Goal: Use online tool/utility: Utilize a website feature to perform a specific function

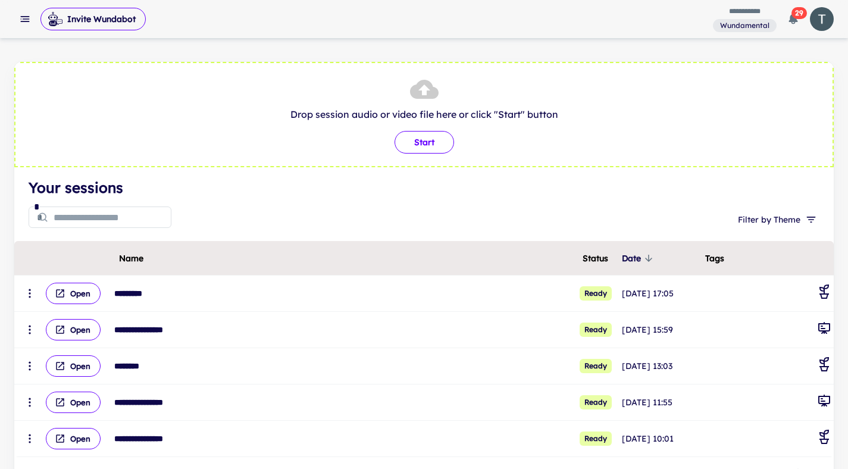
click at [421, 145] on button "Start" at bounding box center [425, 142] width 60 height 23
type input "**********"
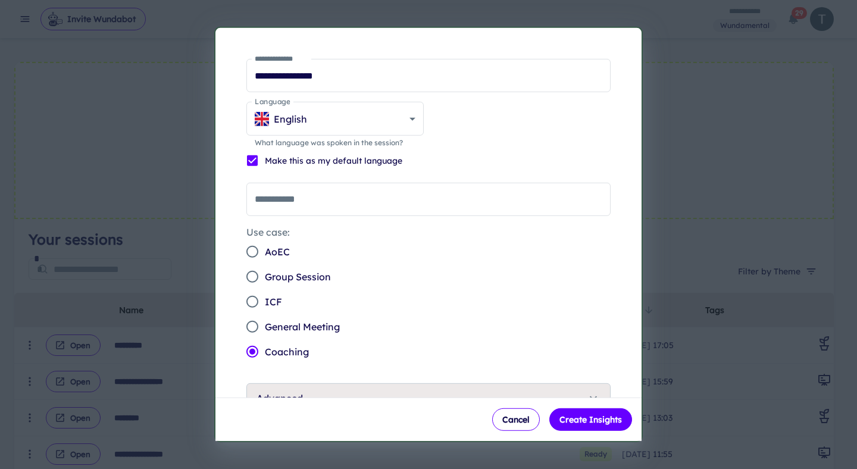
click at [339, 322] on span "General Meeting" at bounding box center [302, 327] width 75 height 14
click at [584, 420] on button "Create Insights" at bounding box center [590, 419] width 83 height 23
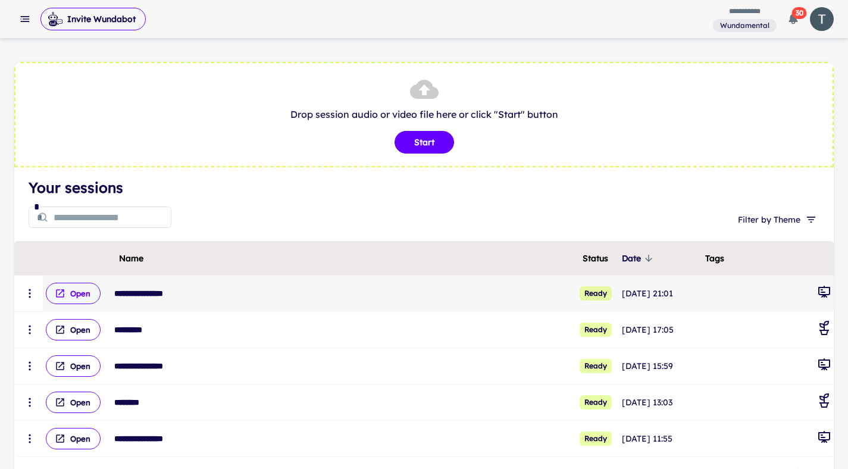
click at [68, 293] on button "Open" at bounding box center [73, 293] width 55 height 21
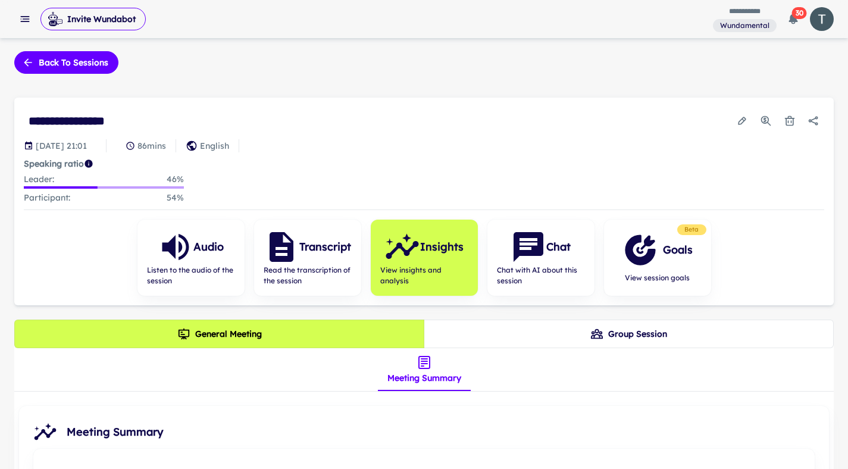
scroll to position [5, 0]
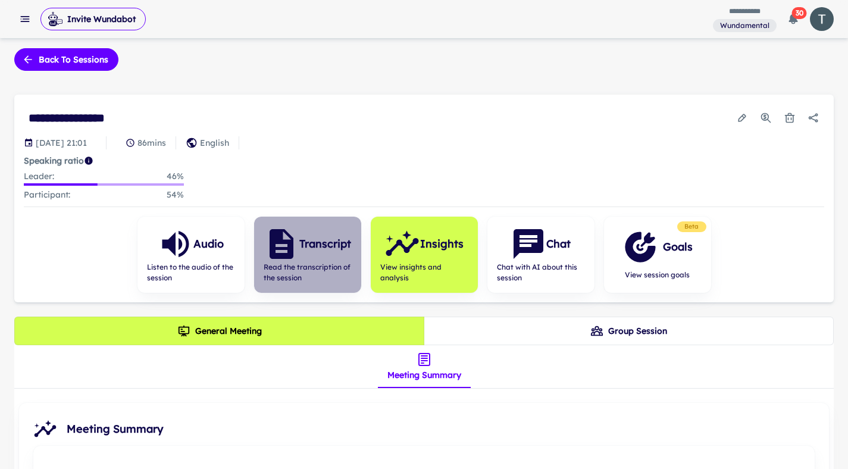
click at [317, 262] on span "Read the transcription of the session" at bounding box center [308, 272] width 88 height 21
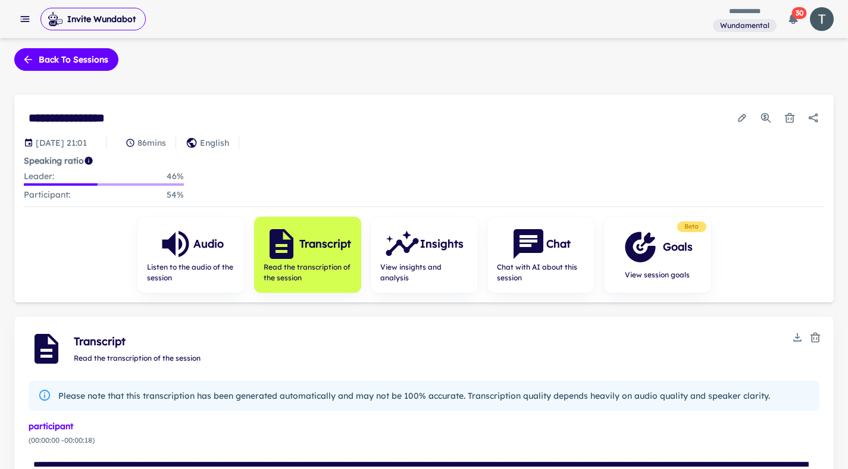
click at [797, 334] on icon "Download" at bounding box center [798, 337] width 12 height 12
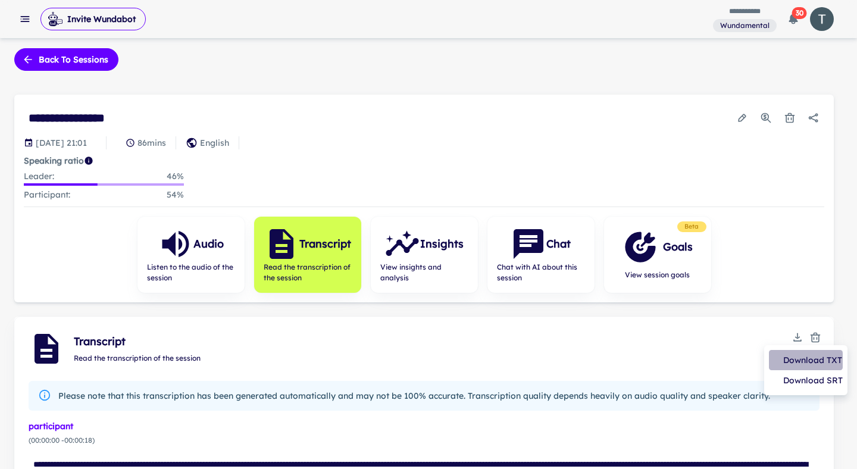
click at [803, 364] on li "Download TXT" at bounding box center [806, 360] width 74 height 20
